Goal: Communication & Community: Connect with others

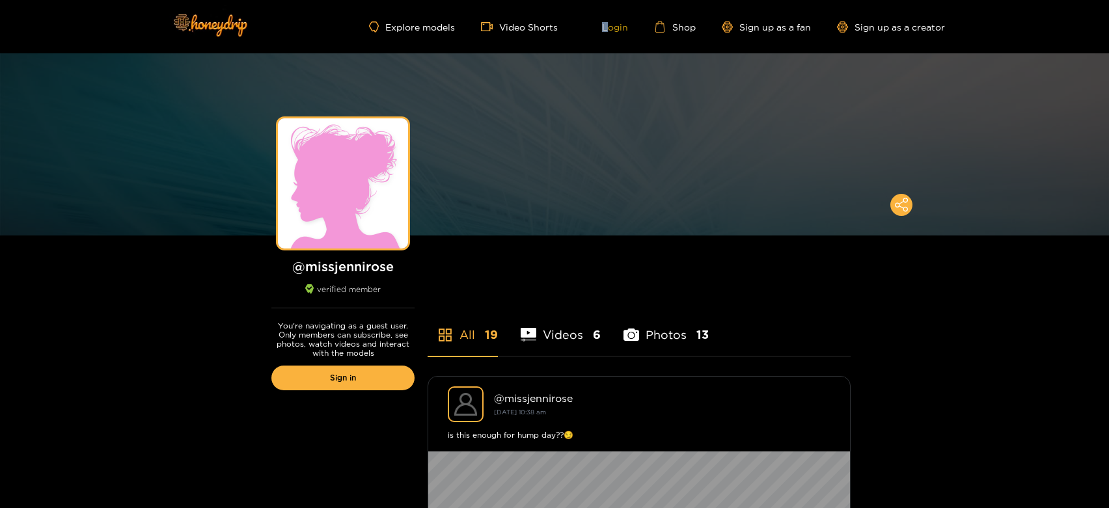
drag, startPoint x: 0, startPoint y: 0, endPoint x: 609, endPoint y: 25, distance: 609.5
click at [609, 25] on div "Explore models Video Shorts Login Shop Sign up as a fan Sign up as a creator" at bounding box center [554, 26] width 781 height 53
click at [609, 25] on link "Login" at bounding box center [606, 27] width 44 height 12
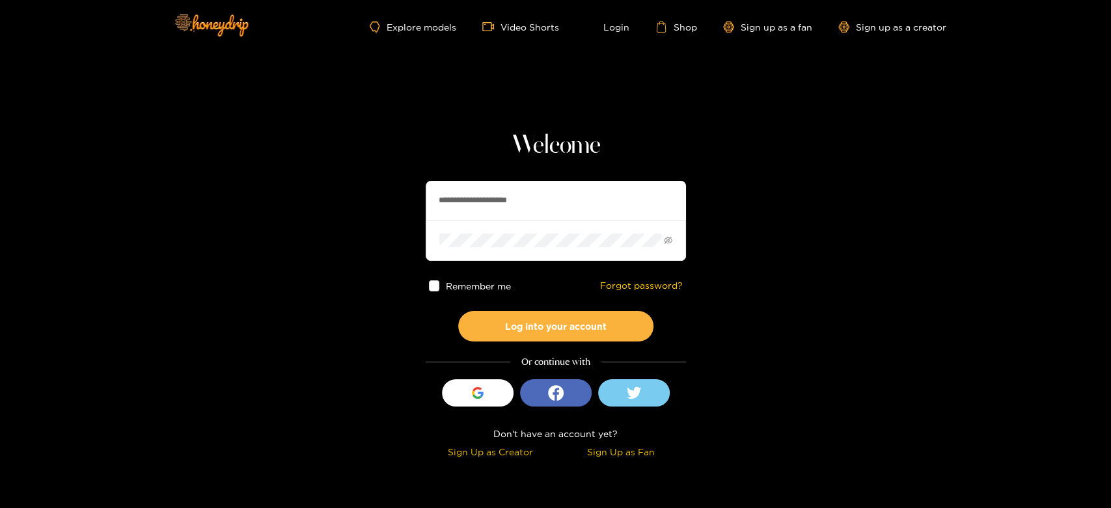
drag, startPoint x: 554, startPoint y: 204, endPoint x: 400, endPoint y: 188, distance: 155.1
click at [401, 189] on section "**********" at bounding box center [555, 231] width 1111 height 463
paste input "text"
type input "**********"
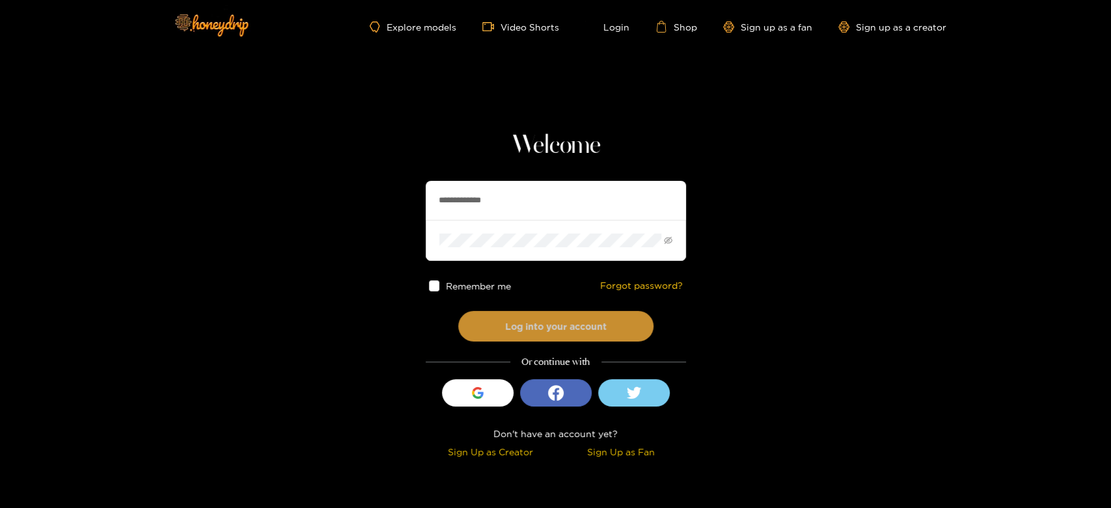
click at [505, 318] on button "Log into your account" at bounding box center [555, 326] width 195 height 31
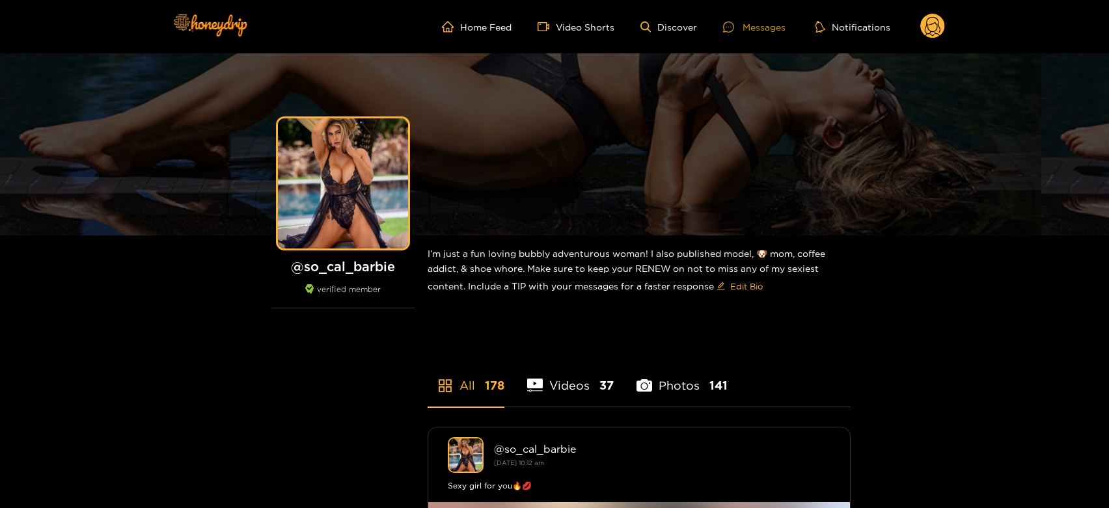
click at [753, 26] on div "Messages" at bounding box center [754, 27] width 62 height 15
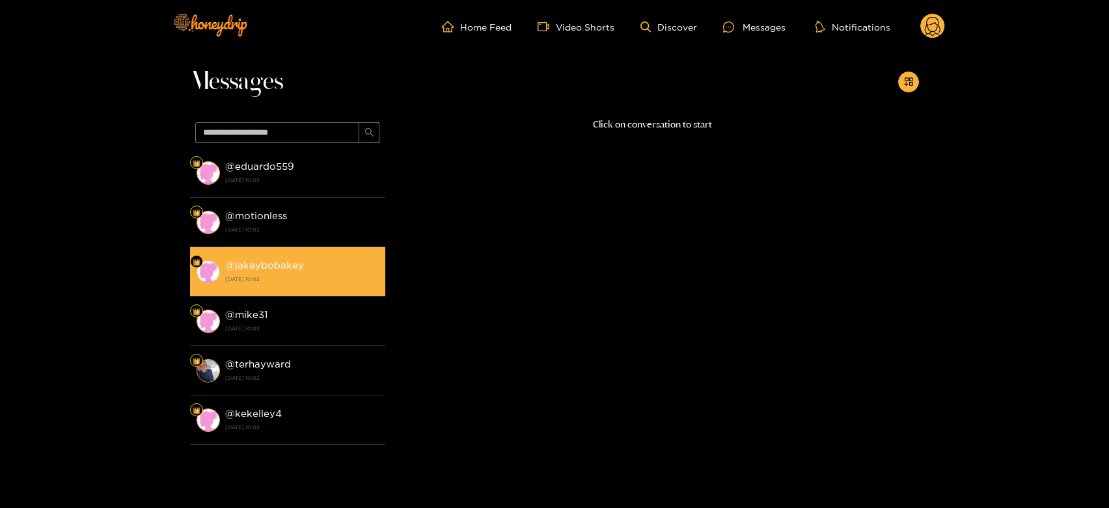
drag, startPoint x: 275, startPoint y: 178, endPoint x: 323, endPoint y: 267, distance: 101.9
click at [275, 177] on strong "[DATE] 10:02" at bounding box center [302, 180] width 154 height 12
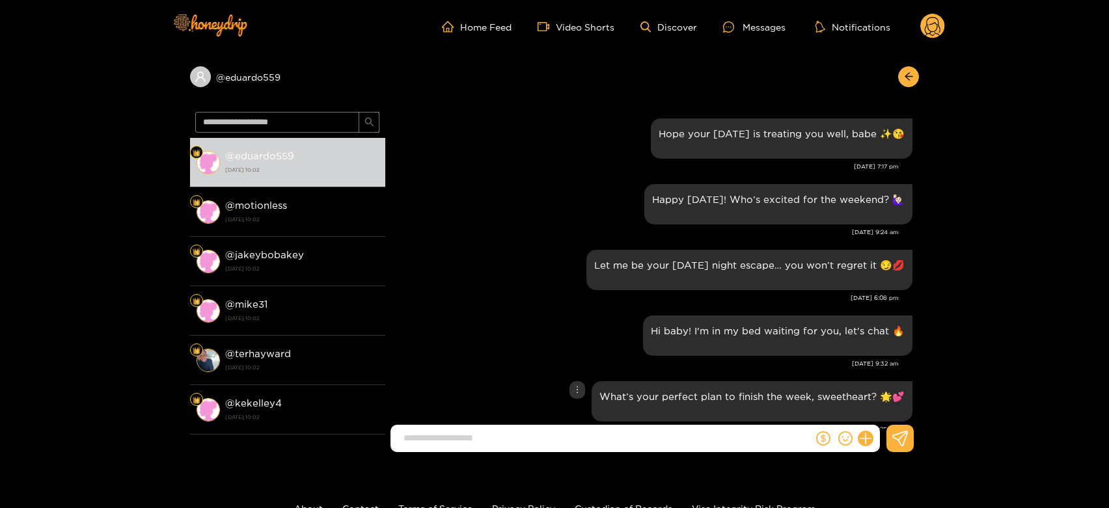
scroll to position [1564, 0]
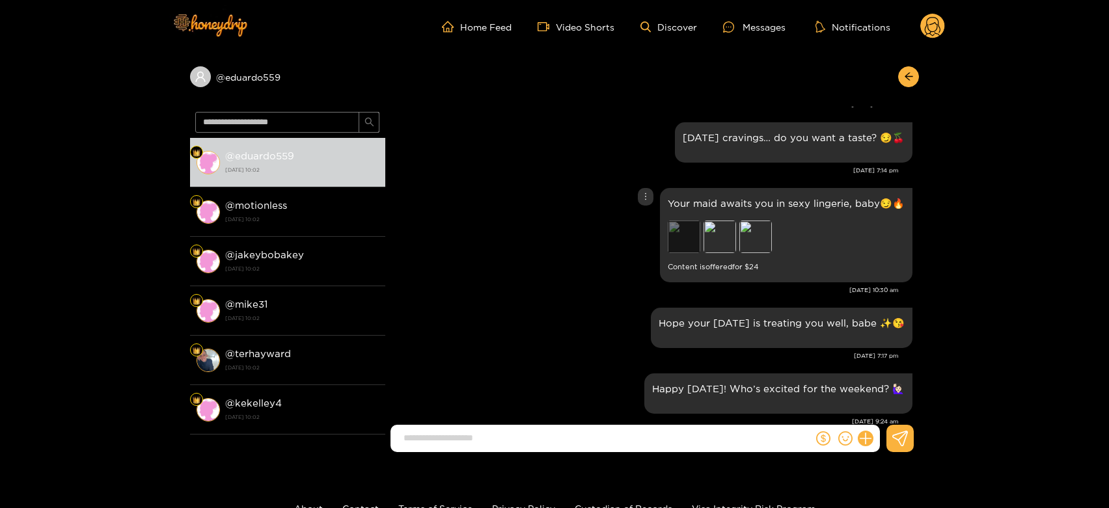
click at [694, 243] on div "Preview" at bounding box center [684, 237] width 33 height 33
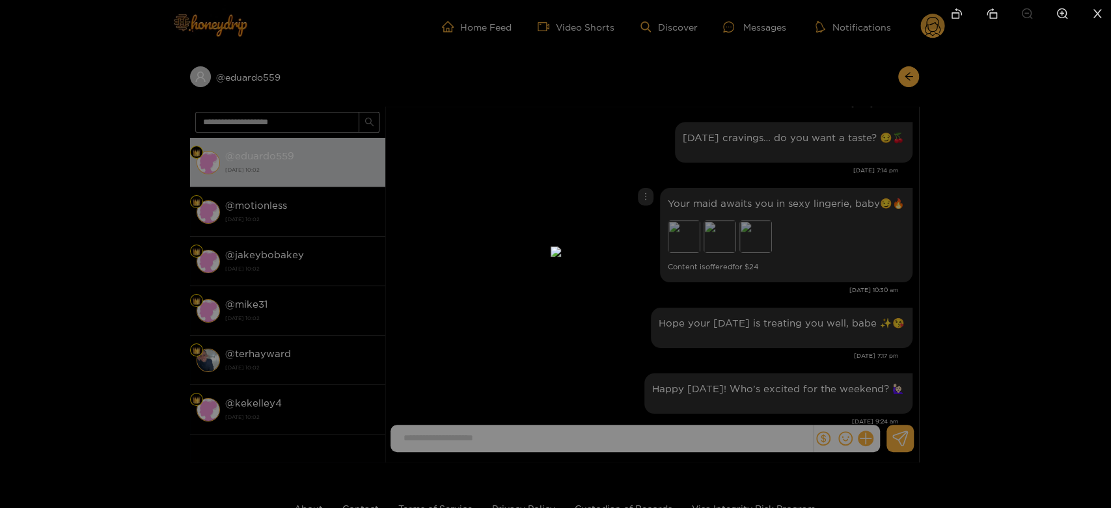
click at [840, 275] on div at bounding box center [555, 254] width 1111 height 508
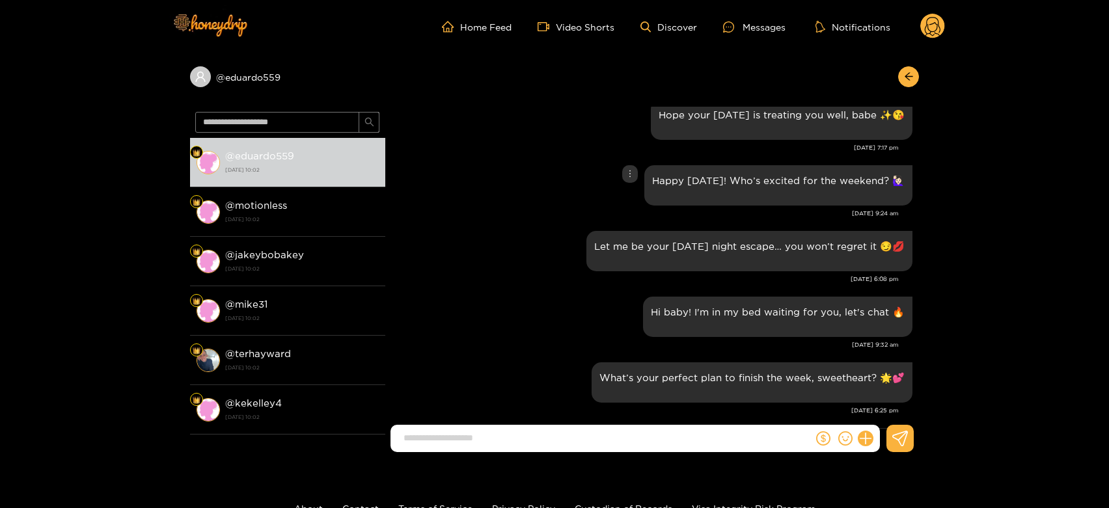
scroll to position [1853, 0]
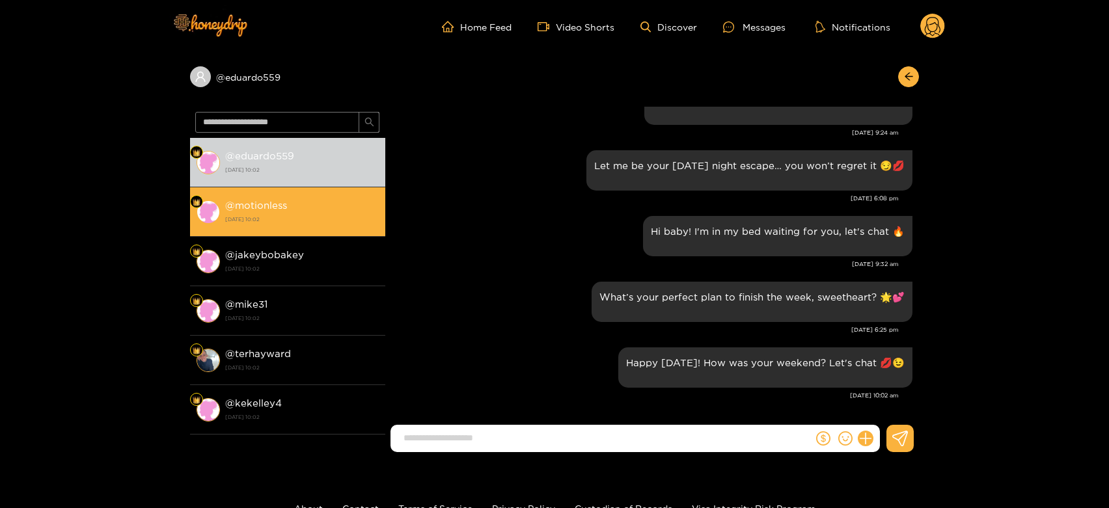
click at [365, 208] on div "@ motionless [DATE] 10:02" at bounding box center [302, 211] width 154 height 29
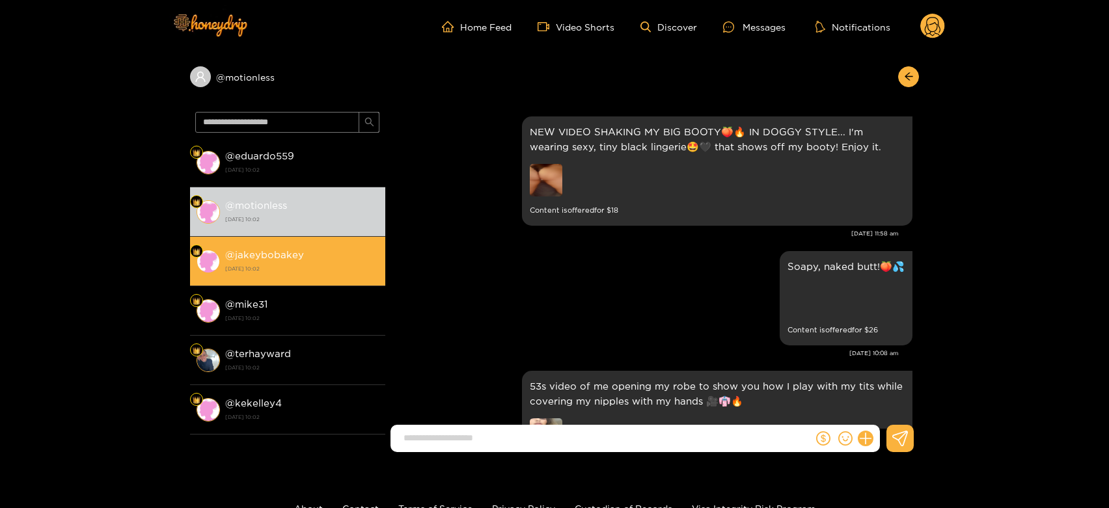
scroll to position [1853, 0]
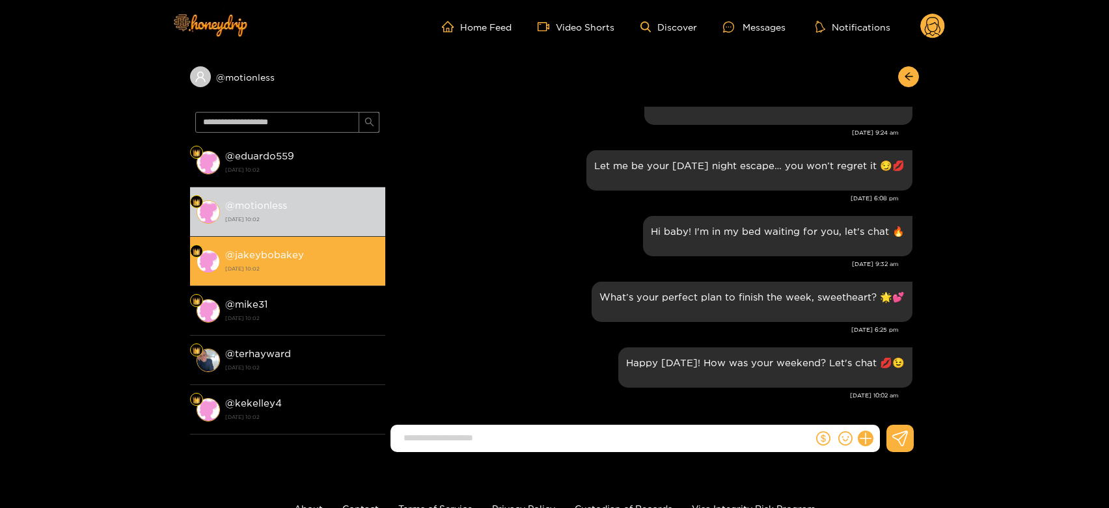
click at [334, 258] on div "@ jakeybobakey [DATE] 10:02" at bounding box center [302, 261] width 154 height 29
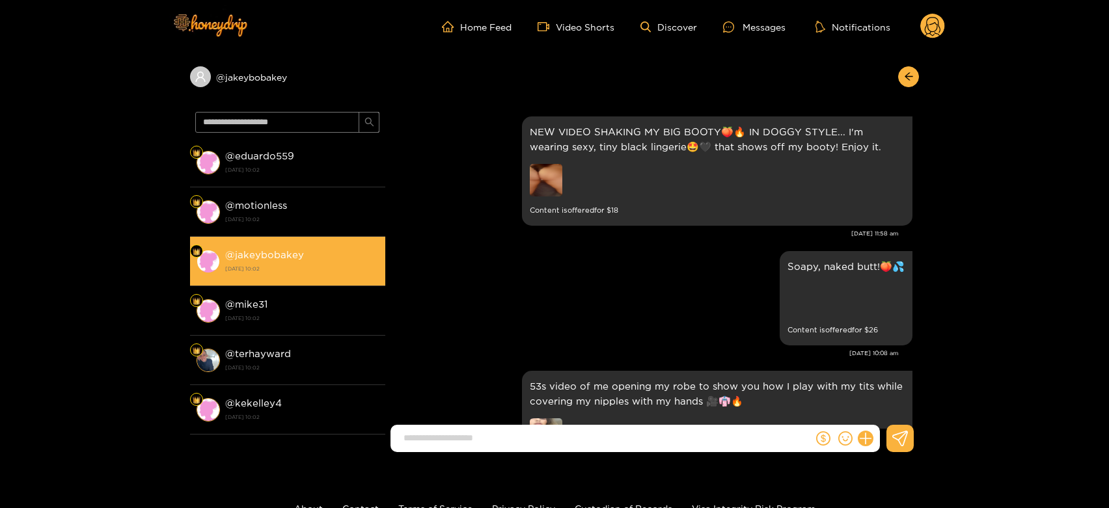
scroll to position [1853, 0]
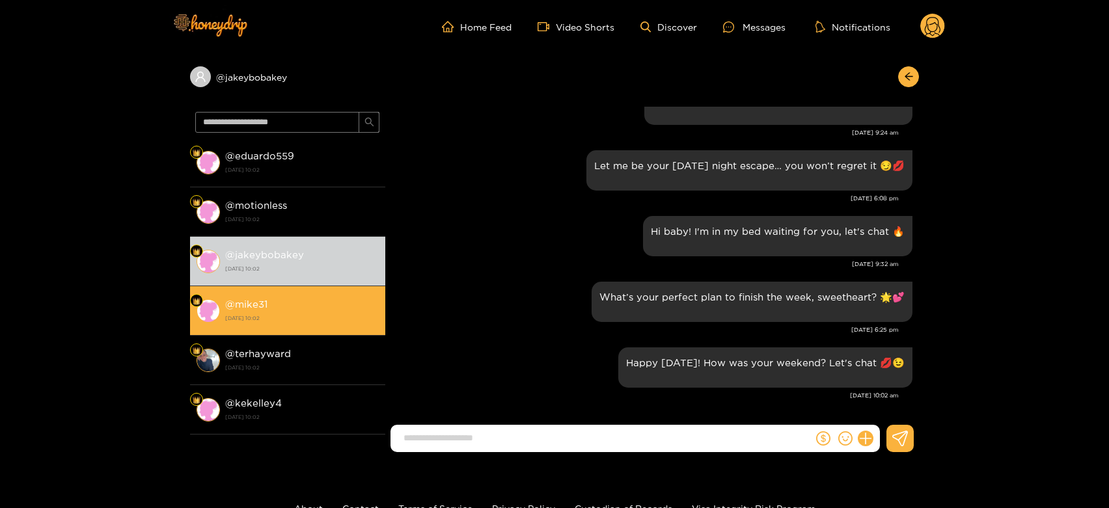
click at [317, 299] on div "@ mike31 [DATE] 10:02" at bounding box center [302, 310] width 154 height 29
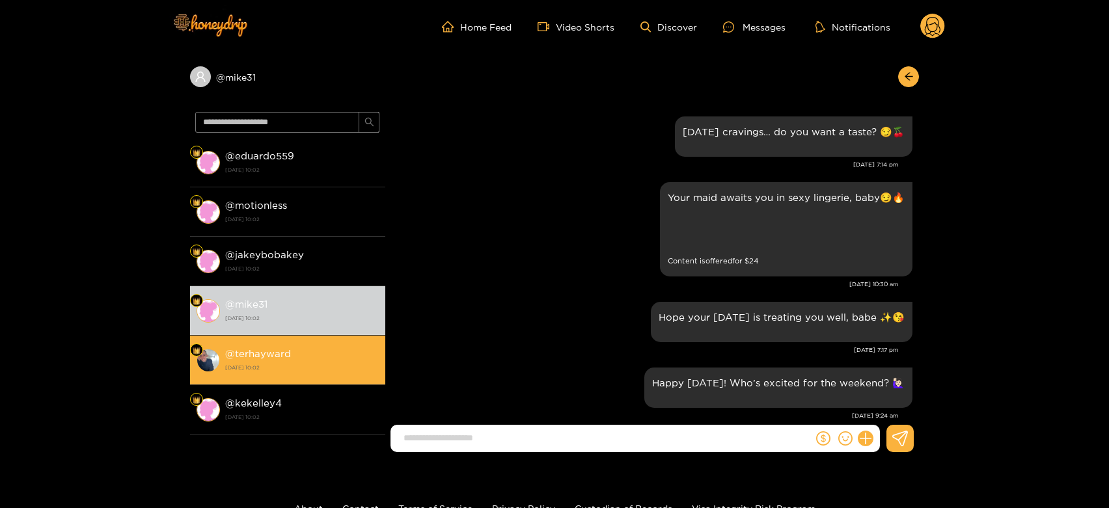
scroll to position [1564, 0]
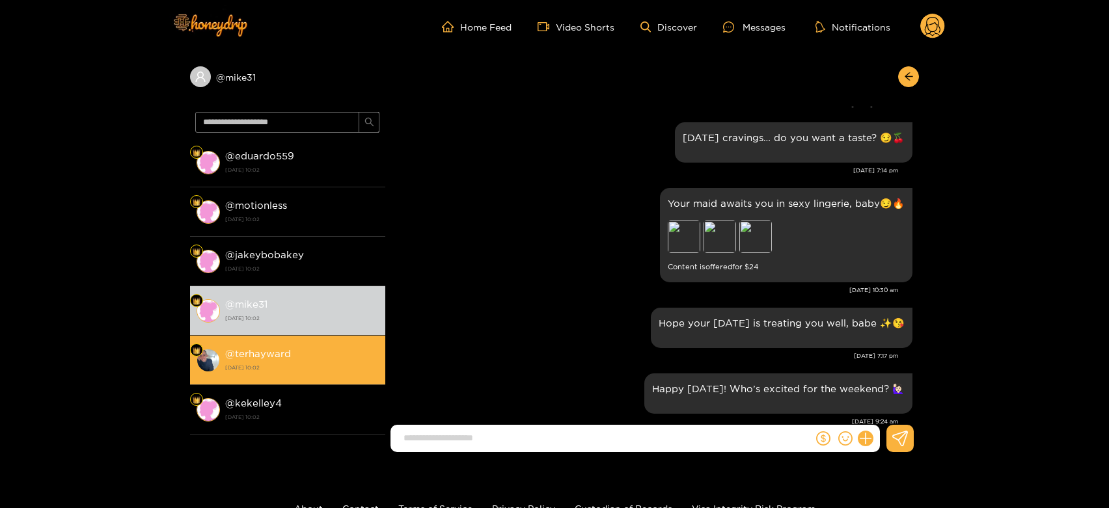
click at [282, 346] on div "@ terhayward [DATE] 10:02" at bounding box center [302, 360] width 154 height 29
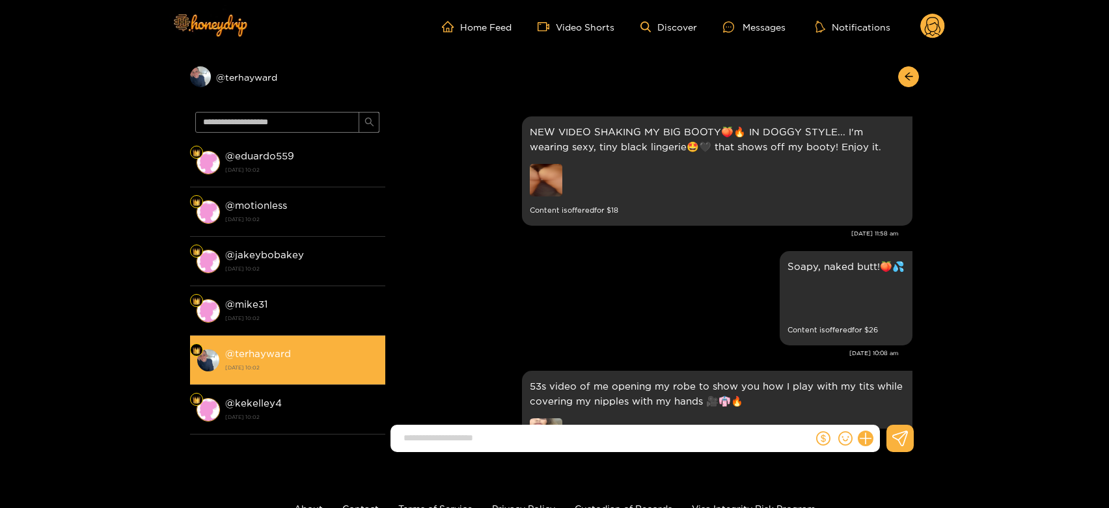
scroll to position [1853, 0]
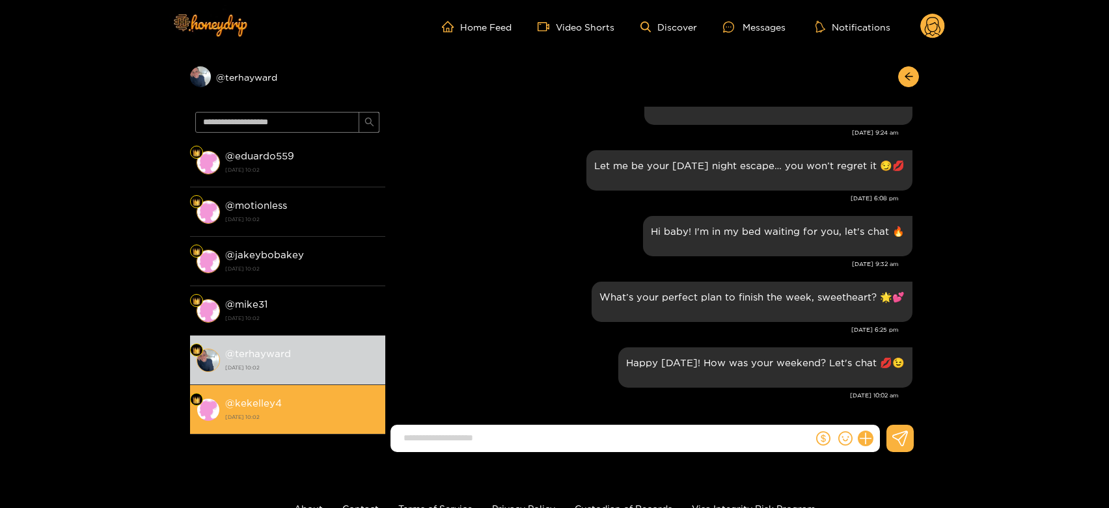
click at [285, 409] on div "@ kekelley4 [DATE] 10:02" at bounding box center [302, 409] width 154 height 29
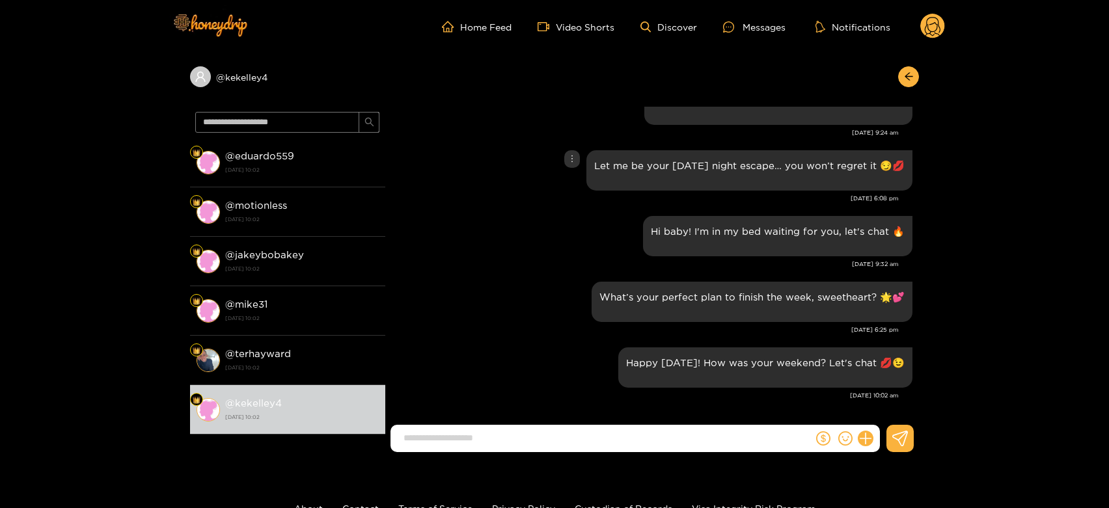
scroll to position [1636, 0]
